Goal: Task Accomplishment & Management: Use online tool/utility

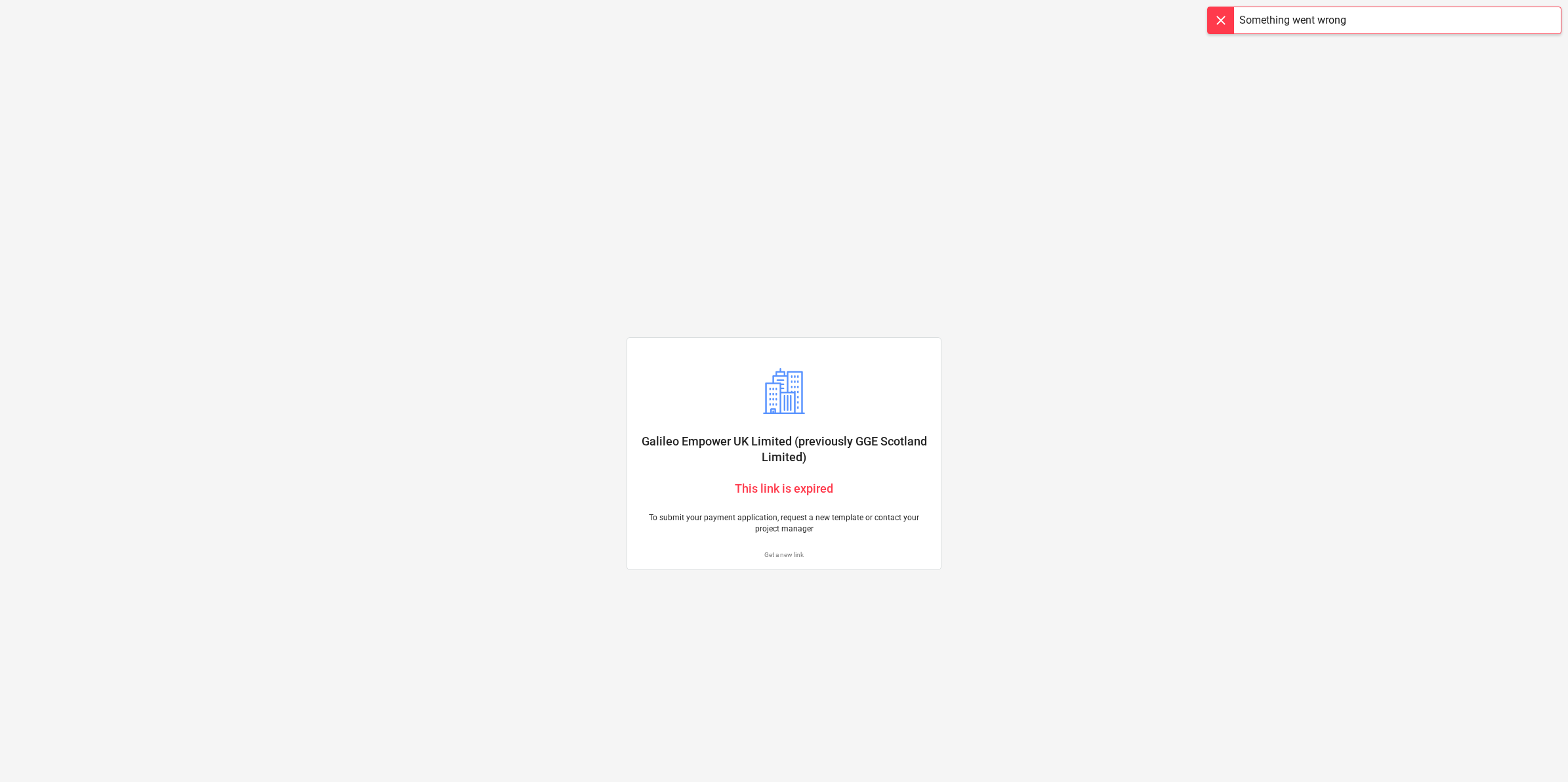
click at [787, 552] on p "Get a new link" at bounding box center [784, 554] width 293 height 9
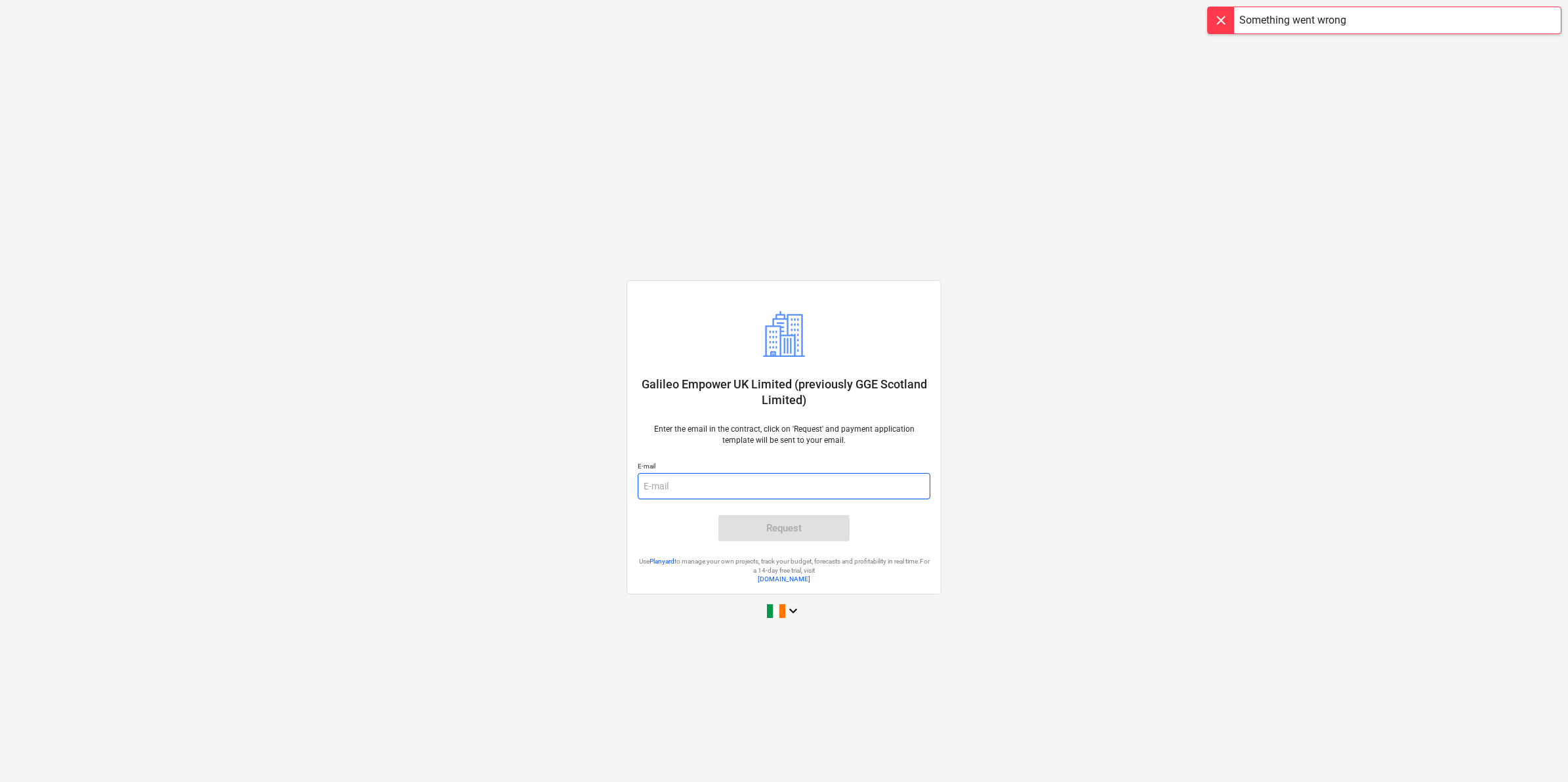
click at [758, 492] on input "email" at bounding box center [784, 486] width 293 height 27
type input "[EMAIL_ADDRESS][DOMAIN_NAME]"
click at [762, 529] on span "Request" at bounding box center [784, 527] width 99 height 17
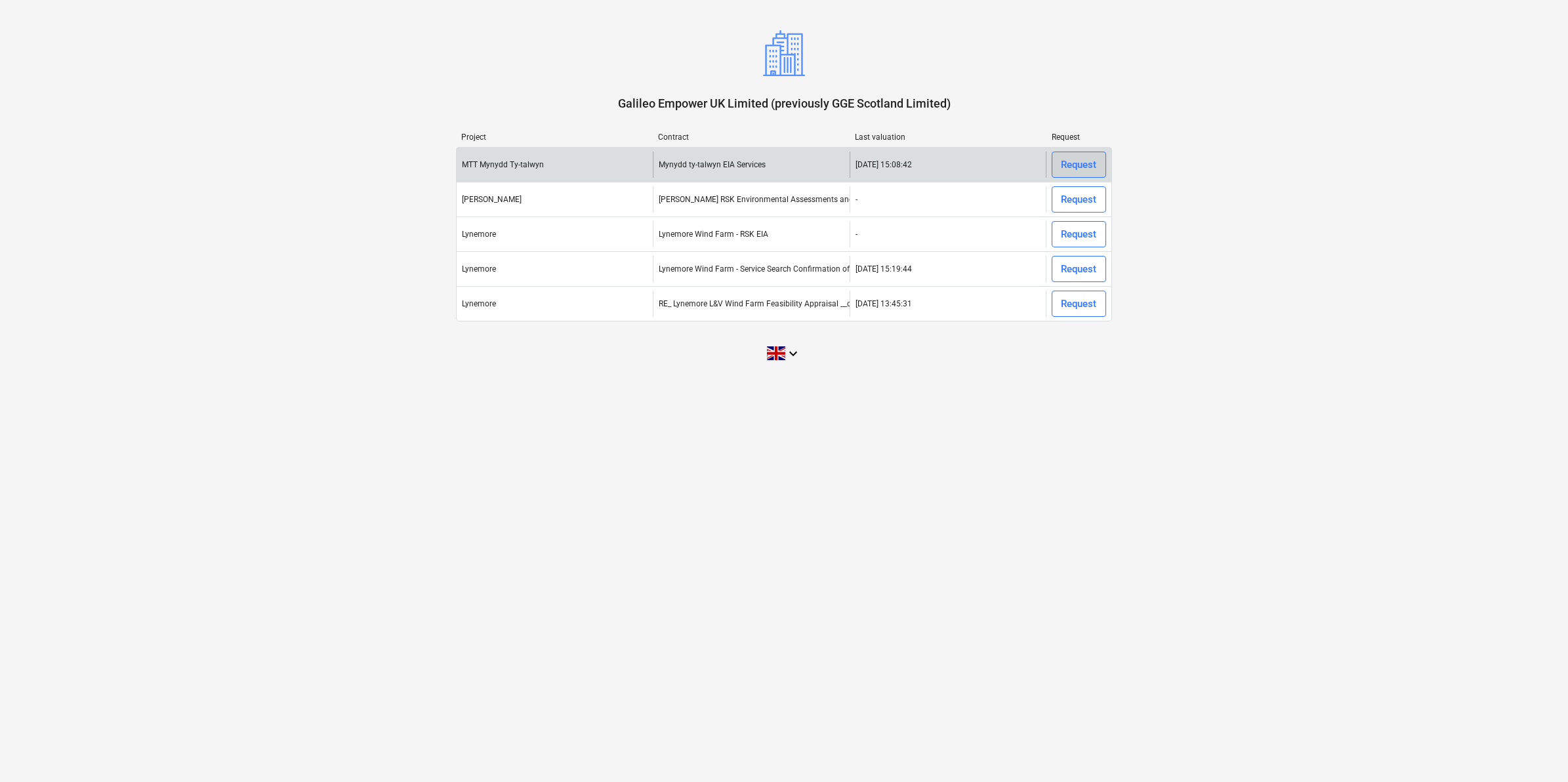
click at [1073, 159] on div "Request" at bounding box center [1078, 164] width 35 height 17
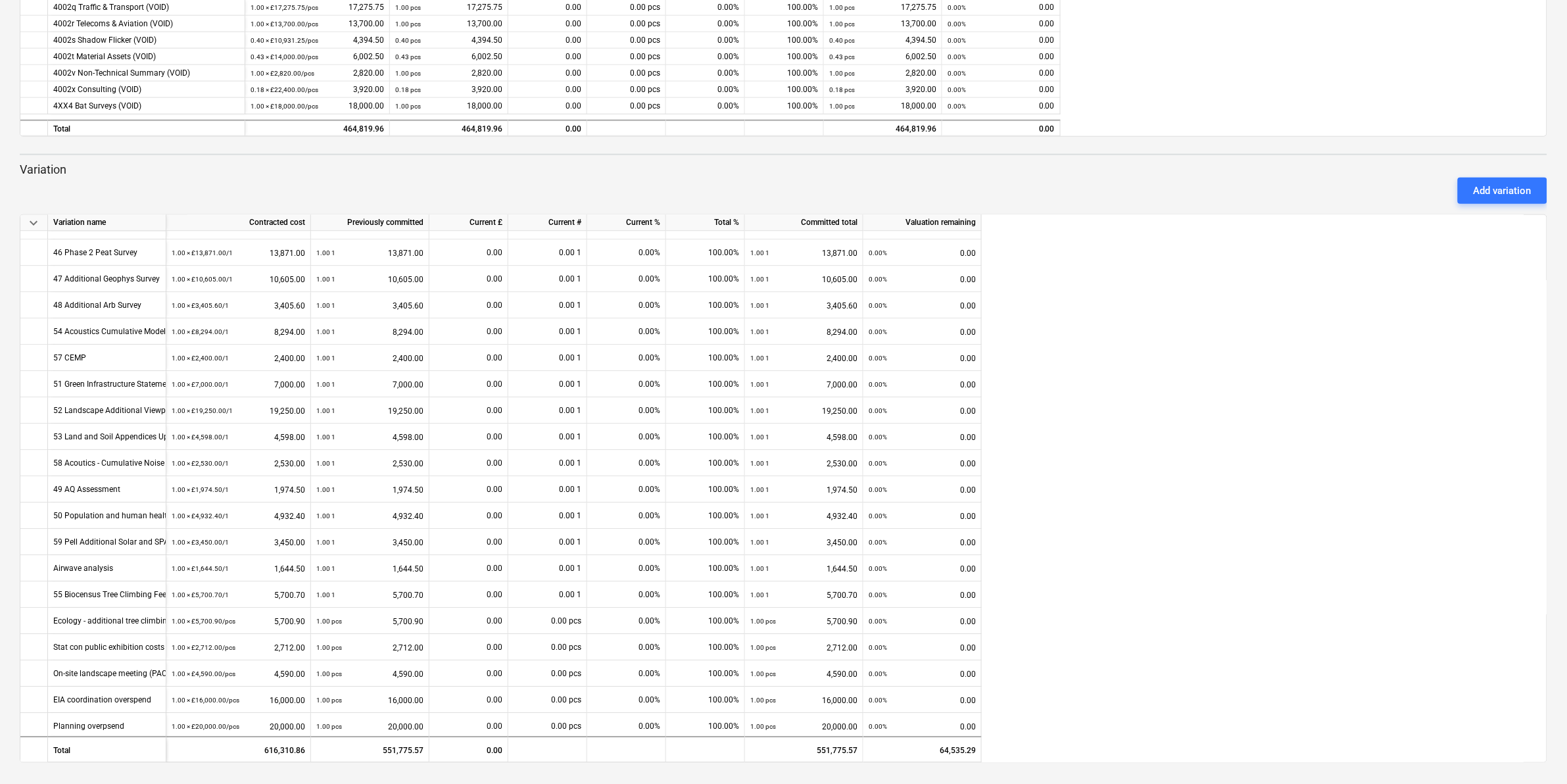
scroll to position [1520, 0]
